Goal: Find specific page/section: Find specific page/section

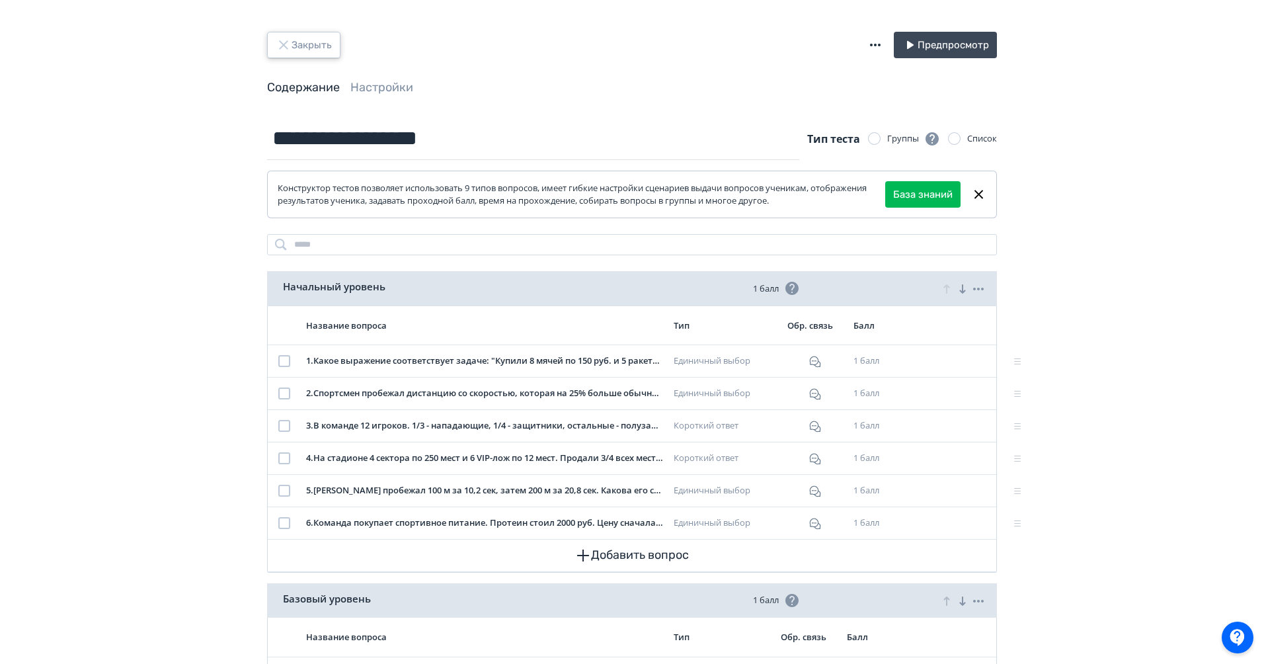
click at [313, 42] on button "Закрыть" at bounding box center [303, 45] width 73 height 26
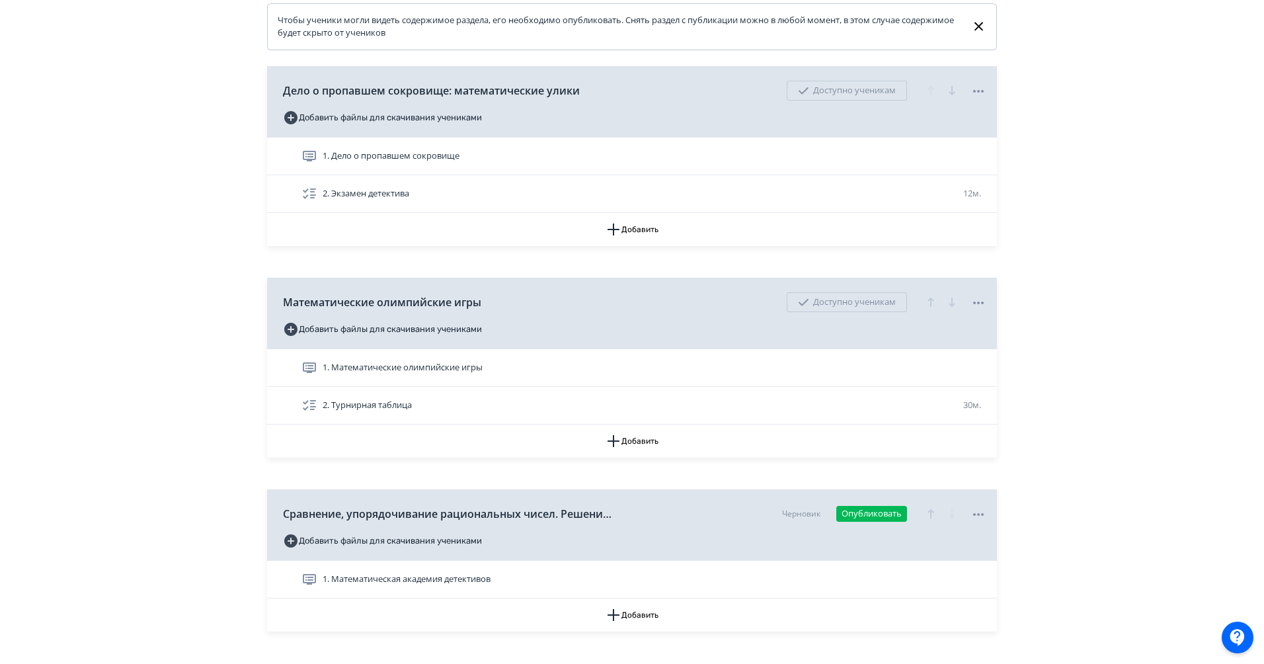
scroll to position [393, 0]
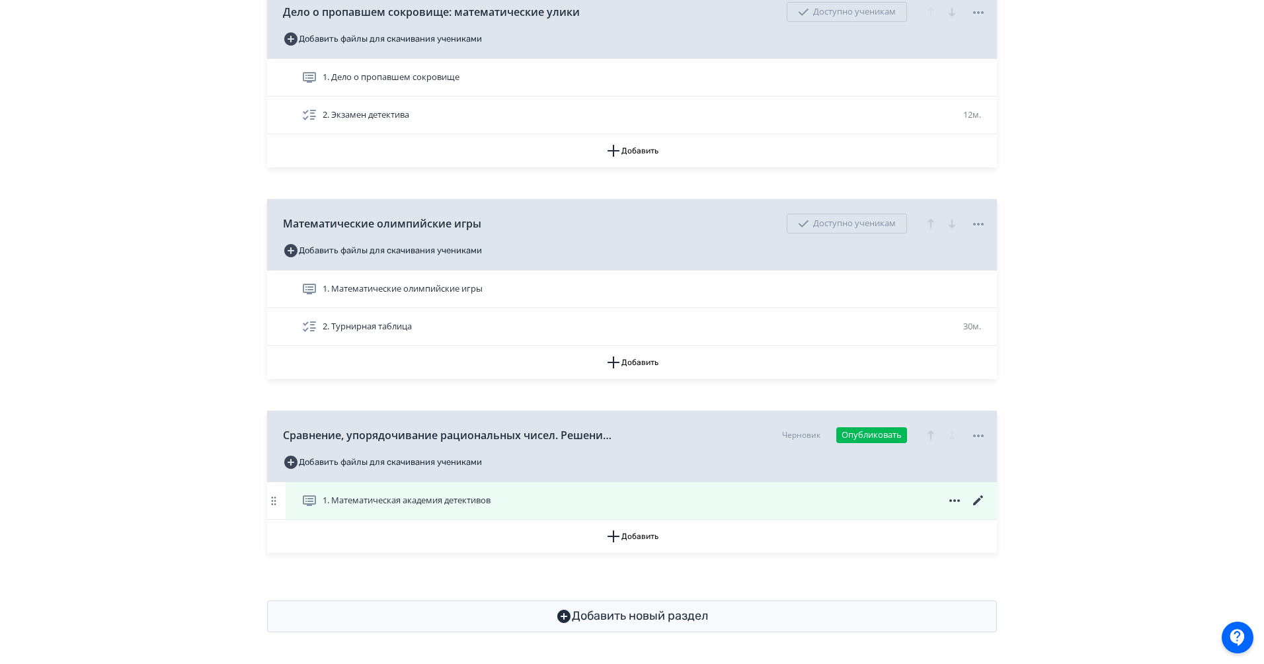
click at [975, 499] on icon at bounding box center [978, 500] width 16 height 16
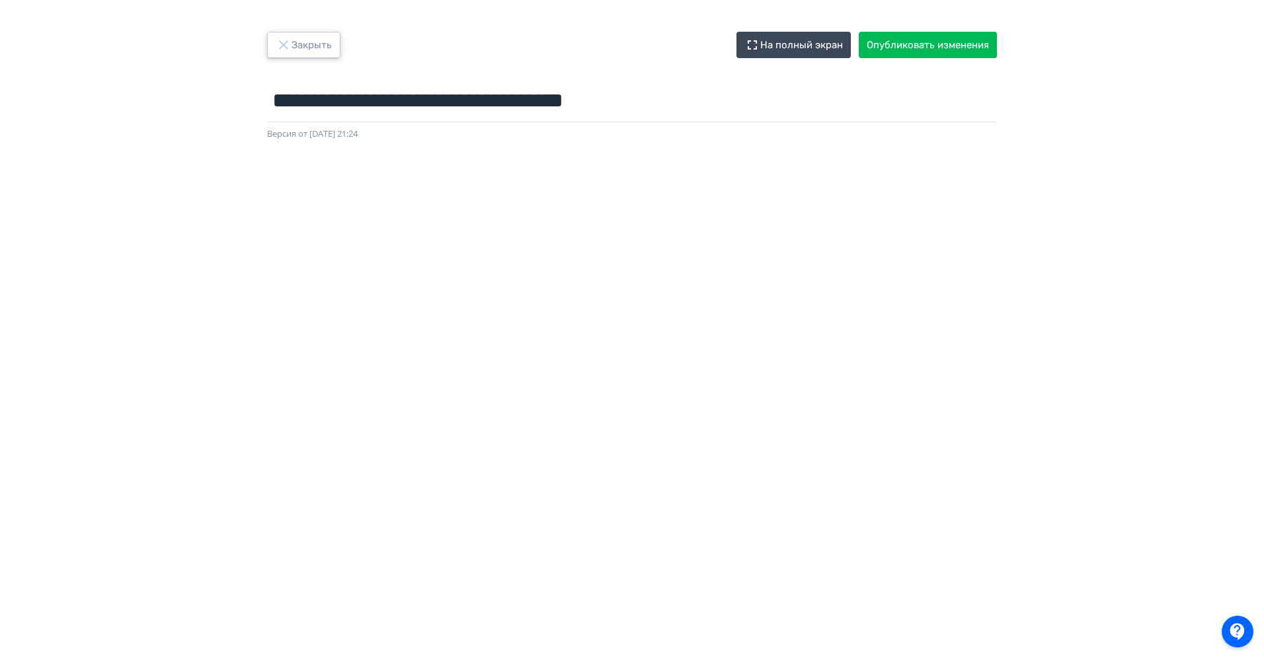
click at [300, 48] on button "Закрыть" at bounding box center [303, 45] width 73 height 26
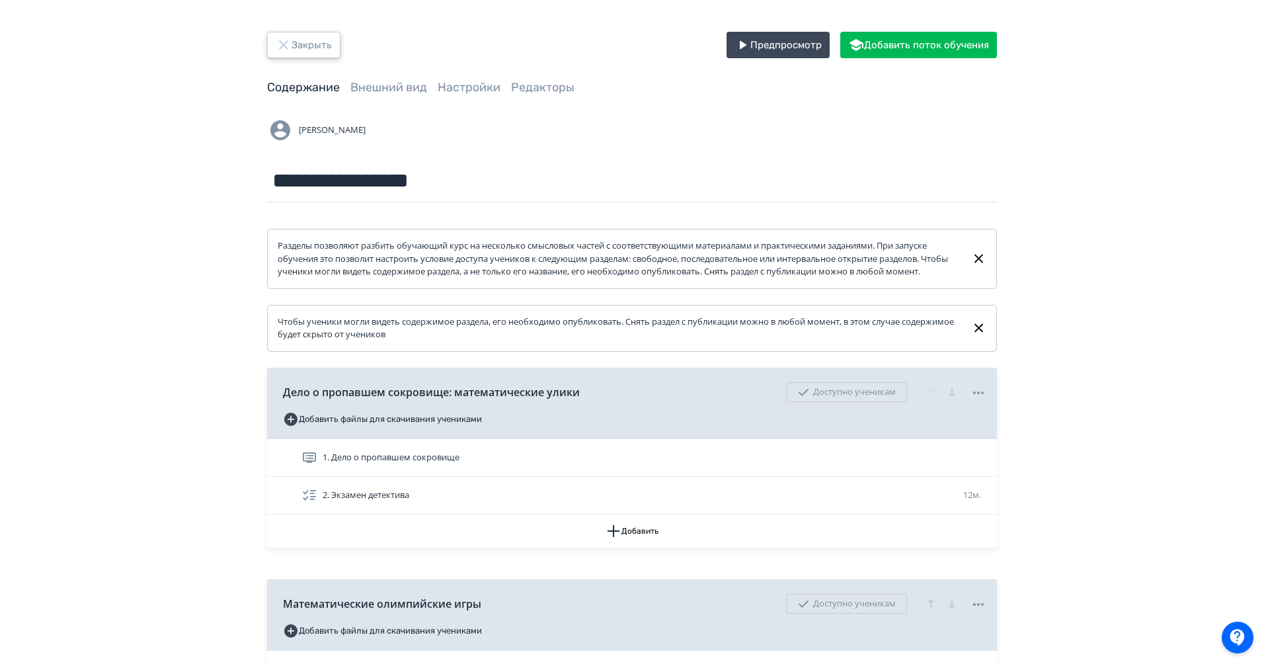
click at [294, 48] on button "Закрыть" at bounding box center [303, 45] width 73 height 26
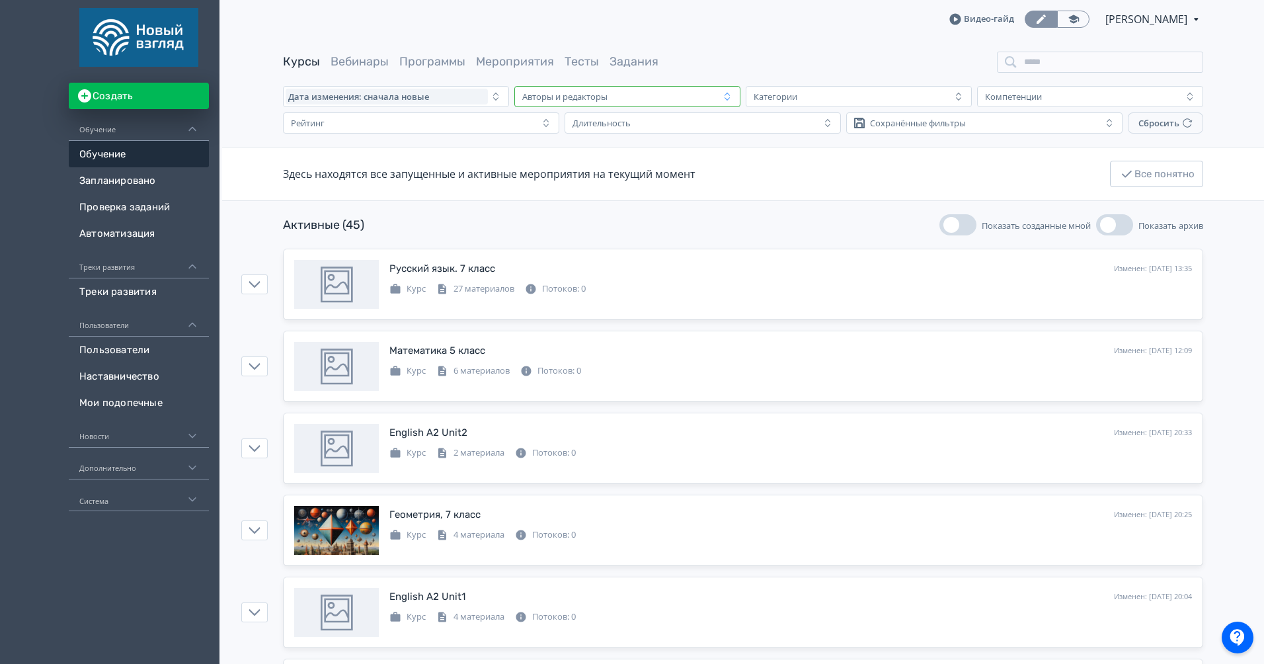
click at [661, 89] on div "Авторы и редакторы" at bounding box center [618, 97] width 202 height 16
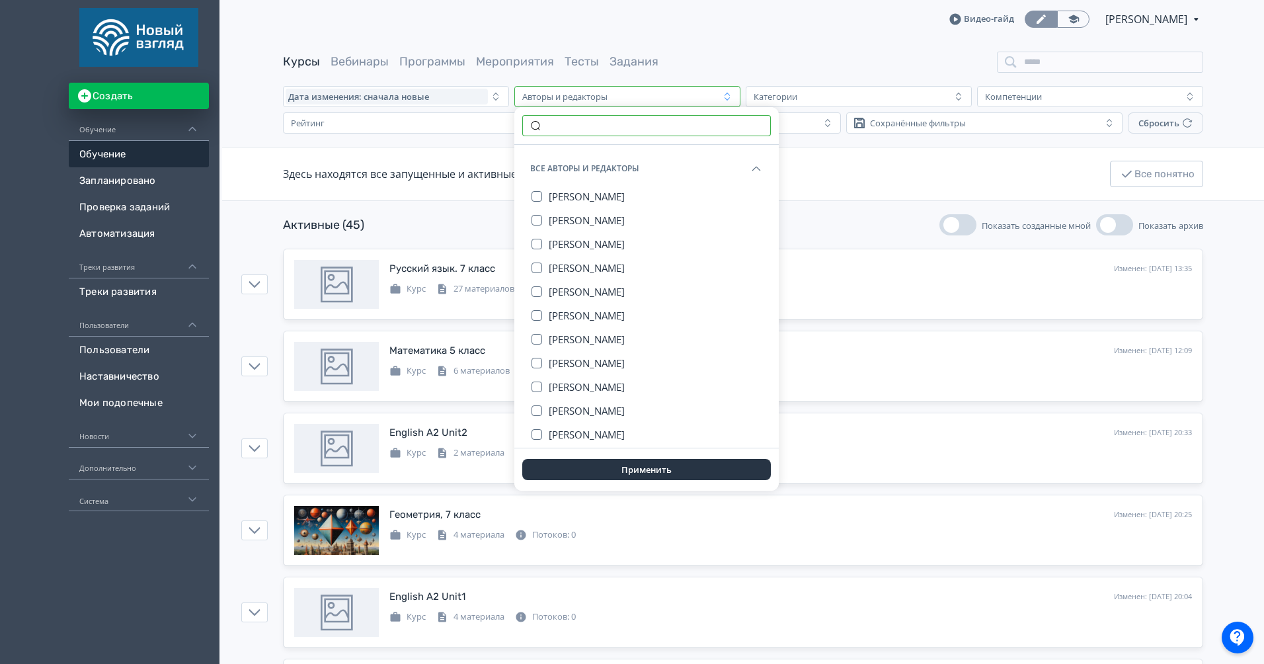
click at [588, 119] on input "text" at bounding box center [646, 125] width 248 height 21
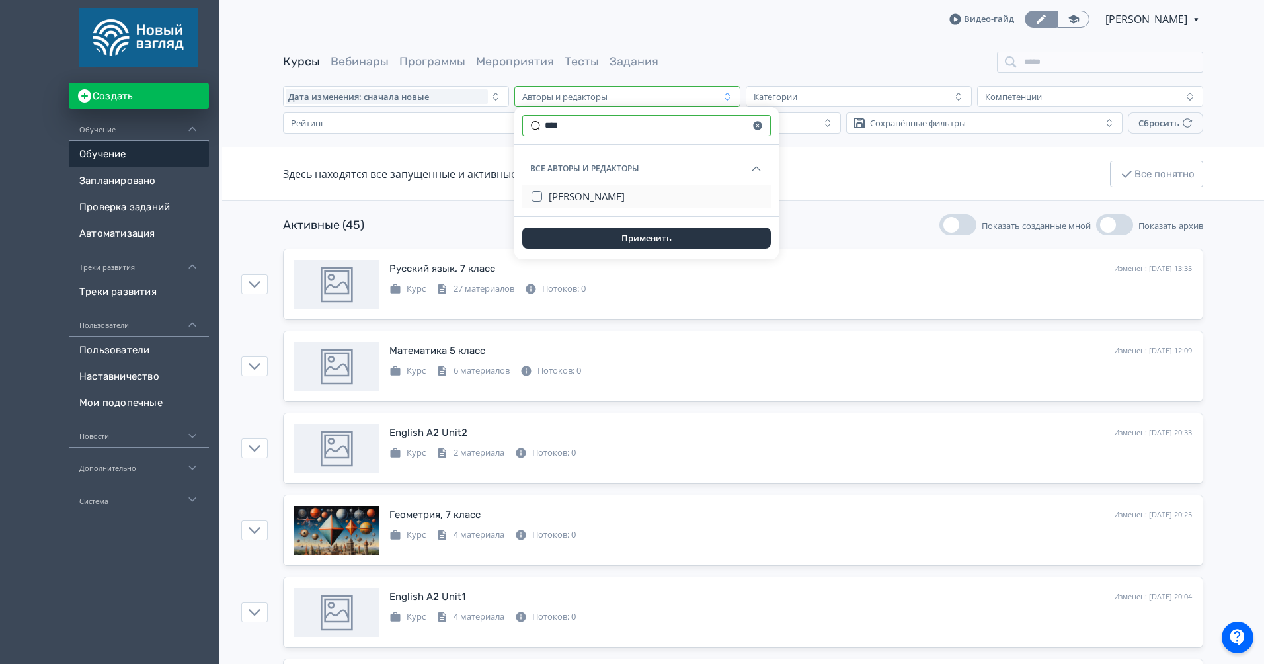
type input "****"
click at [608, 194] on span "[PERSON_NAME]" at bounding box center [587, 196] width 76 height 13
click at [679, 243] on button "Применить" at bounding box center [646, 237] width 248 height 21
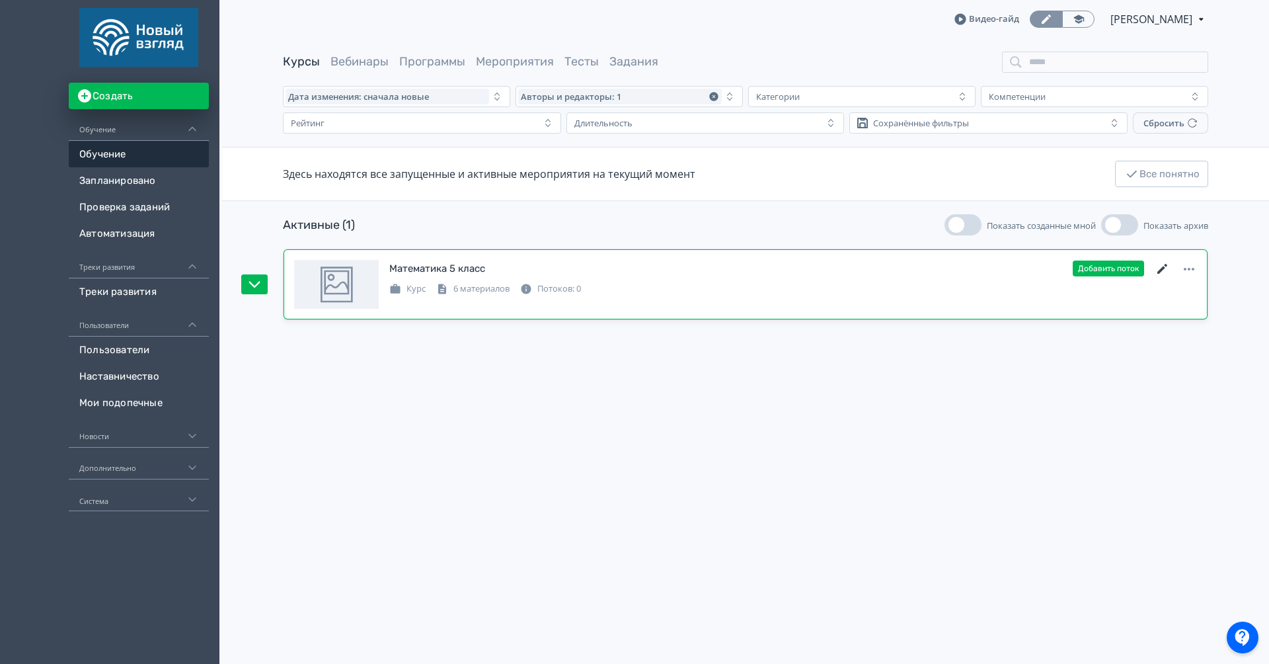
click at [1158, 264] on icon at bounding box center [1163, 269] width 16 height 16
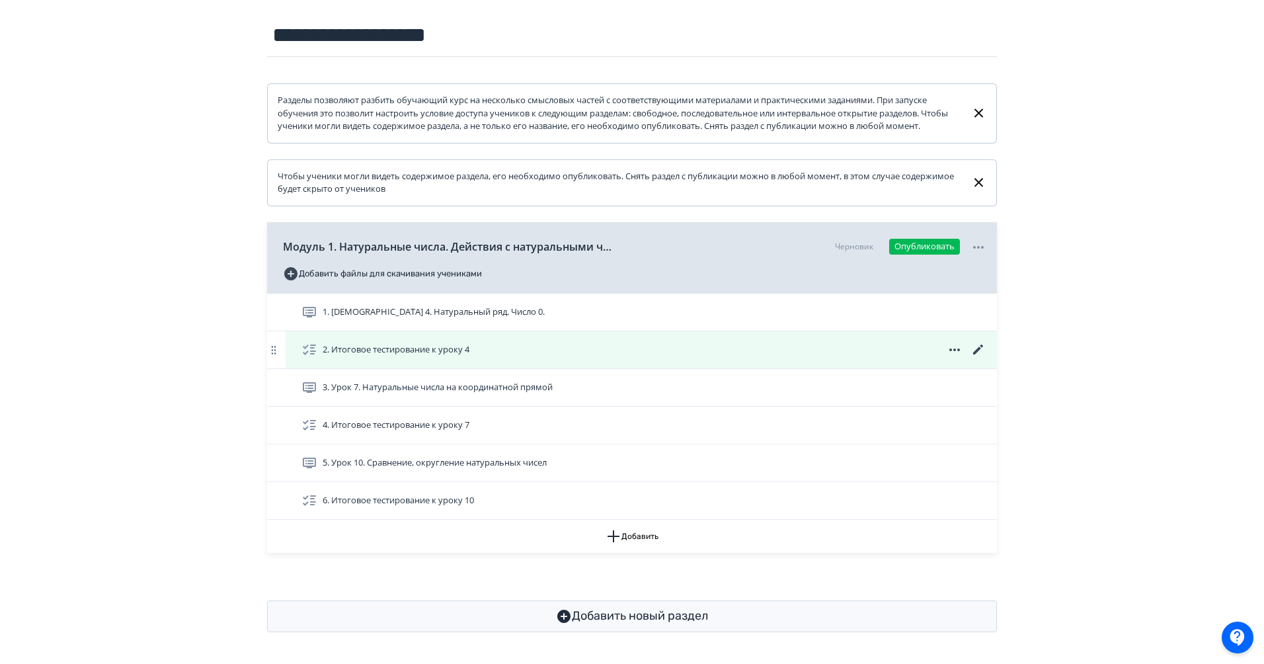
scroll to position [158, 0]
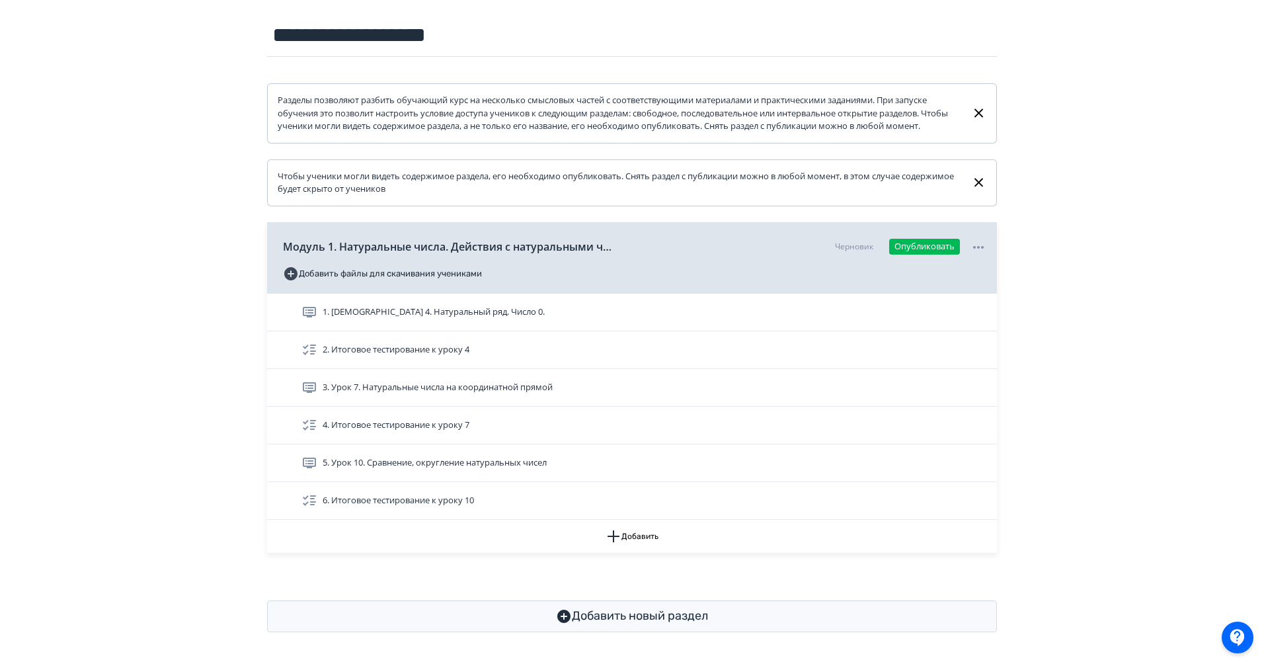
click at [1124, 332] on div "**********" at bounding box center [632, 259] width 1264 height 809
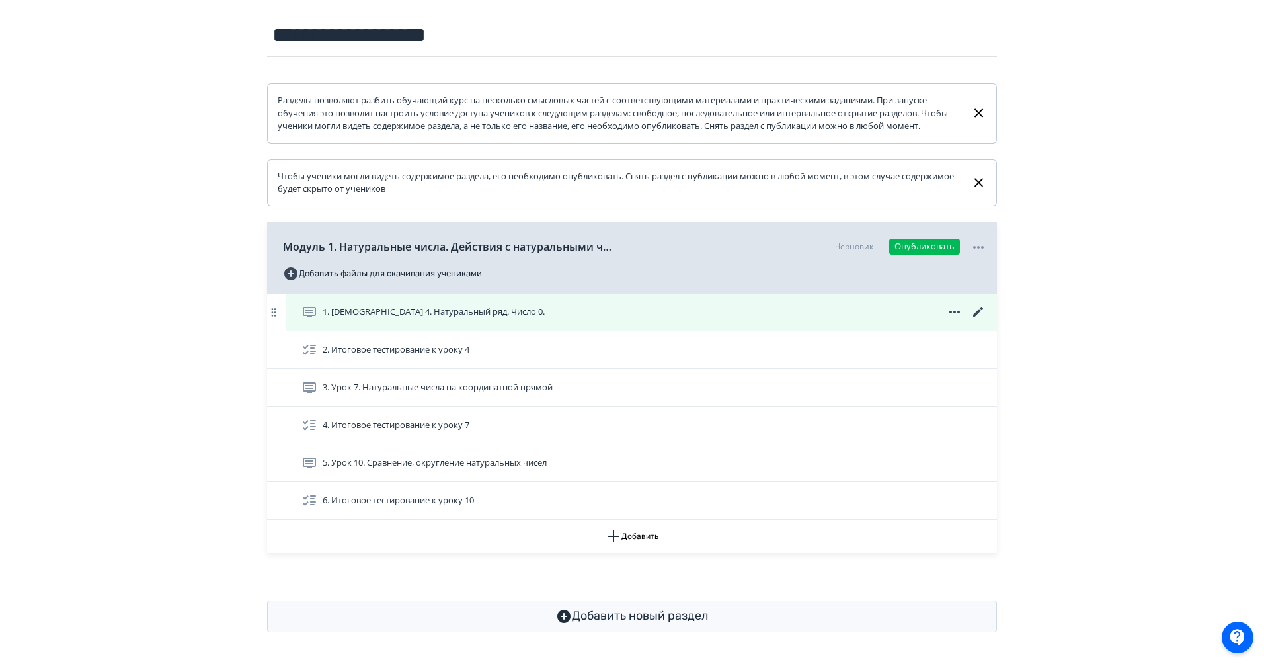
click at [981, 309] on icon at bounding box center [978, 312] width 10 height 10
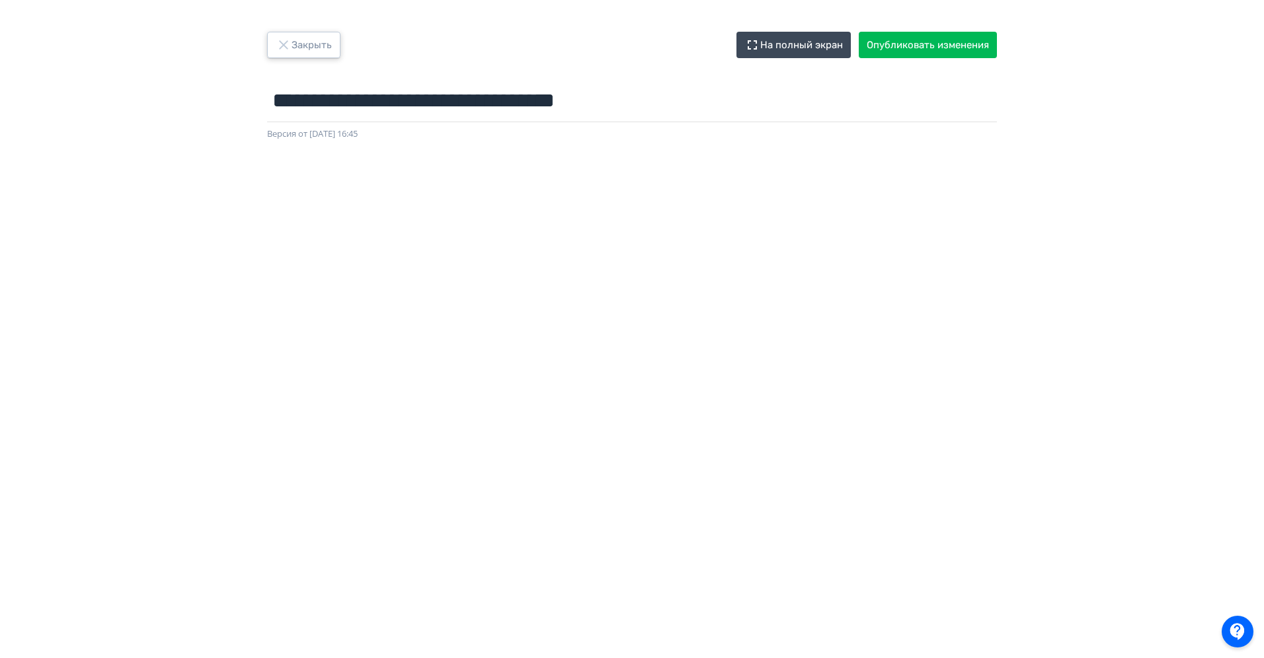
click at [303, 43] on button "Закрыть" at bounding box center [303, 45] width 73 height 26
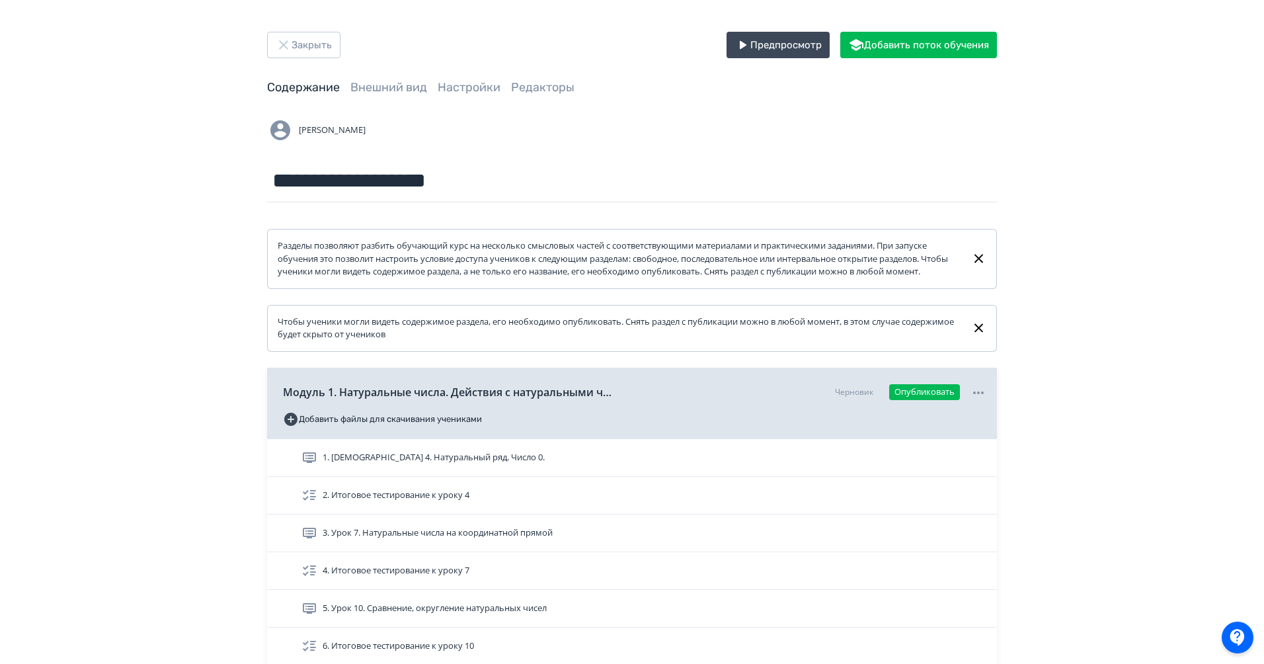
scroll to position [139, 0]
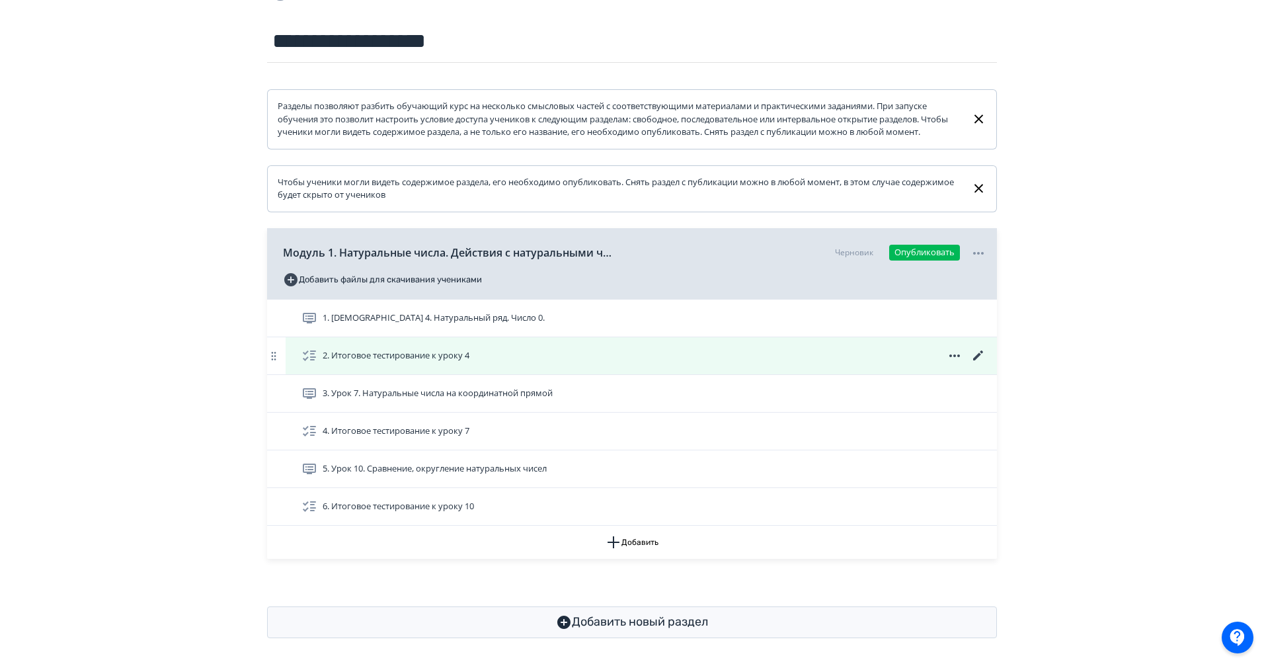
click at [981, 363] on icon at bounding box center [978, 356] width 16 height 16
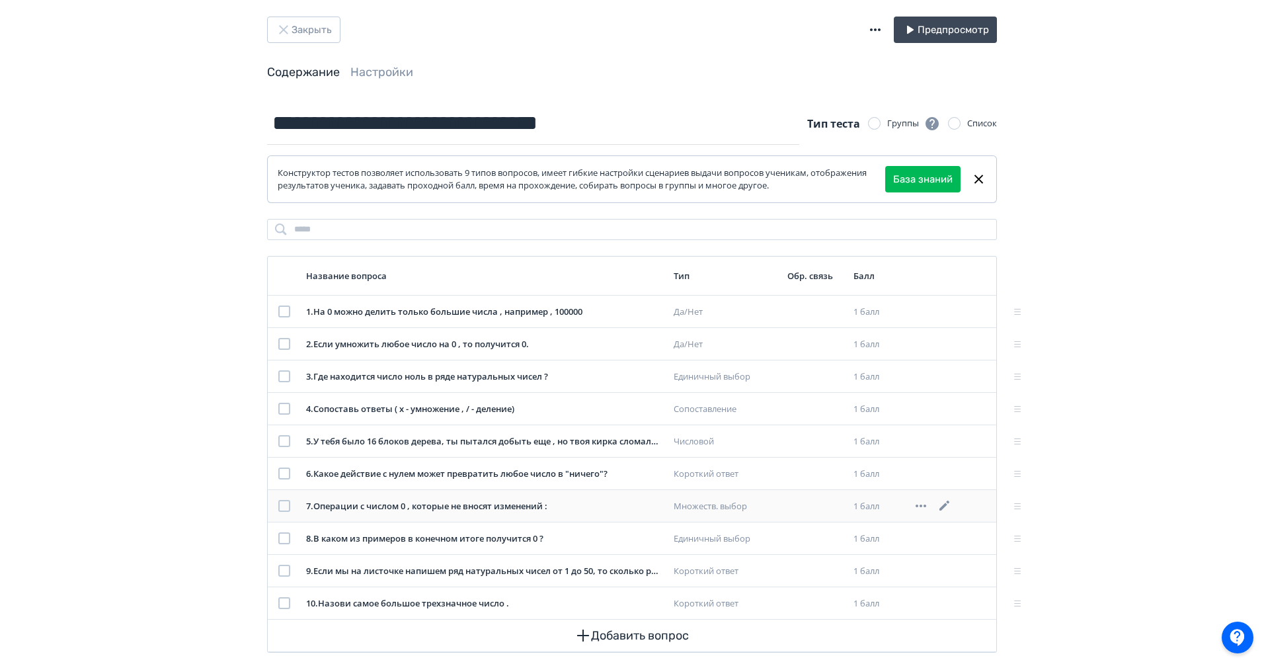
scroll to position [36, 0]
